Goal: Check status: Check status

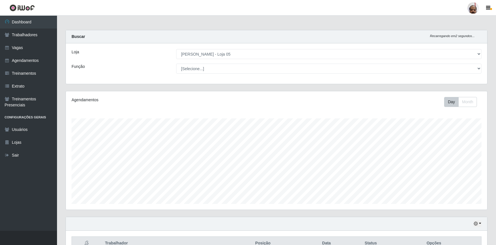
select select "252"
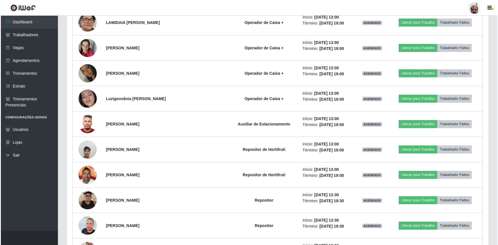
scroll to position [884, 0]
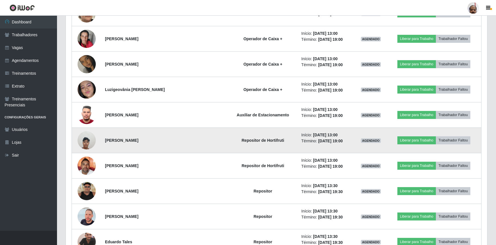
click at [98, 139] on td at bounding box center [87, 140] width 30 height 25
click at [91, 139] on img at bounding box center [87, 140] width 18 height 24
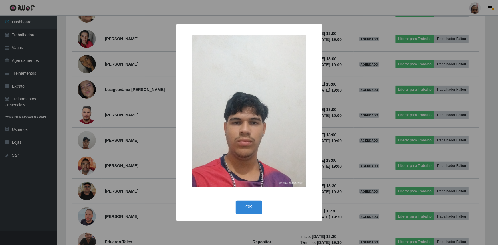
click at [92, 139] on div "× OK Cancel" at bounding box center [249, 122] width 498 height 245
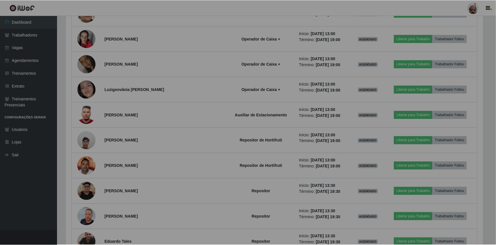
scroll to position [118, 422]
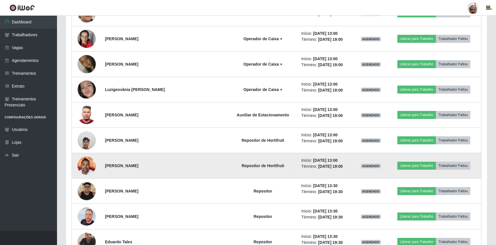
click at [92, 160] on img at bounding box center [87, 165] width 18 height 24
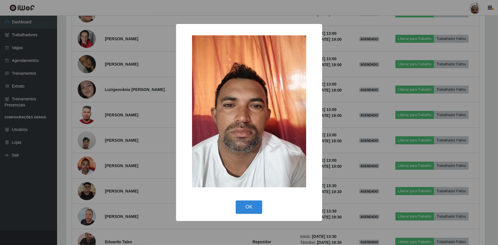
click at [92, 160] on div "× OK Cancel" at bounding box center [249, 122] width 498 height 245
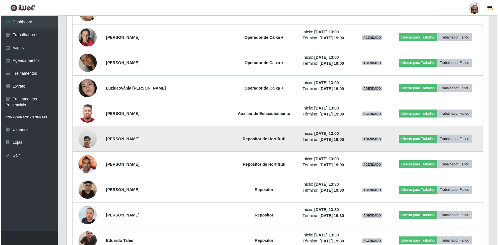
scroll to position [910, 0]
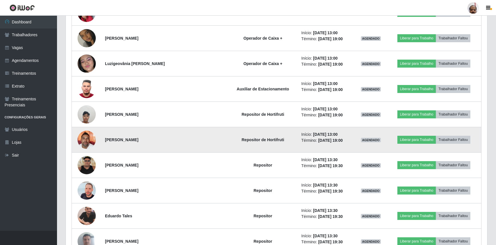
click at [89, 138] on img at bounding box center [87, 140] width 18 height 24
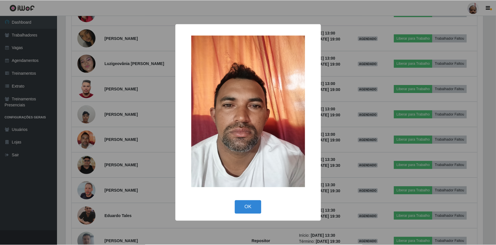
scroll to position [118, 419]
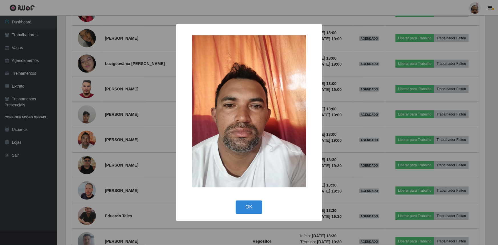
click at [89, 138] on div "× OK Cancel" at bounding box center [249, 122] width 498 height 245
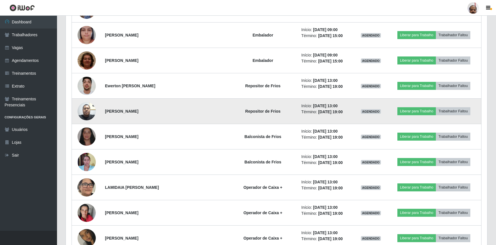
scroll to position [676, 0]
